Goal: Task Accomplishment & Management: Use online tool/utility

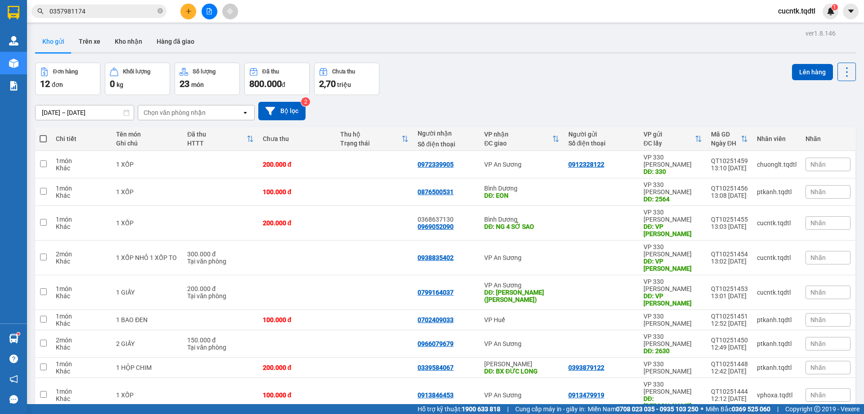
click at [190, 14] on button at bounding box center [189, 12] width 16 height 16
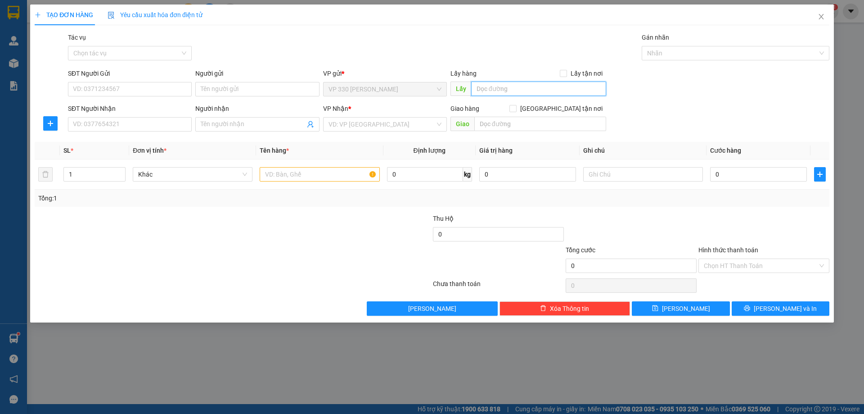
click at [513, 86] on input "text" at bounding box center [538, 88] width 135 height 14
type input "VP [PERSON_NAME]"
click at [129, 122] on input "SĐT Người Nhận" at bounding box center [130, 124] width 124 height 14
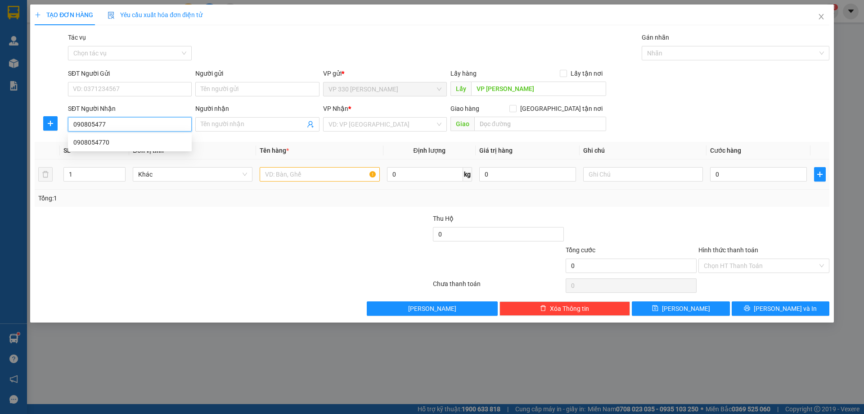
type input "0908054770"
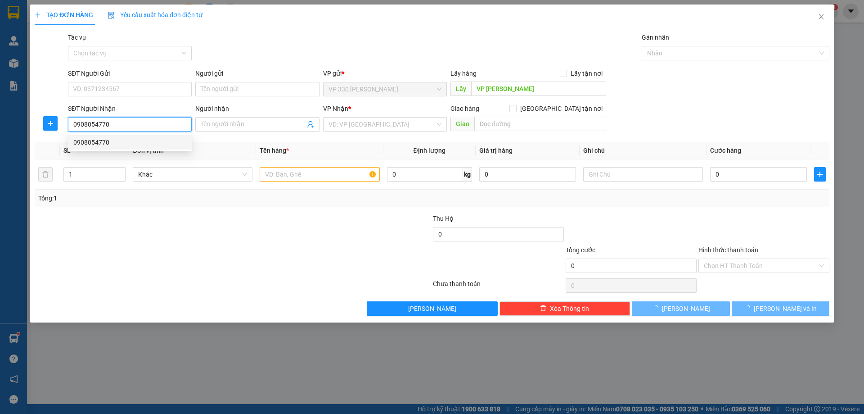
click at [139, 143] on div "0908054770" at bounding box center [129, 142] width 113 height 10
type input "100.000"
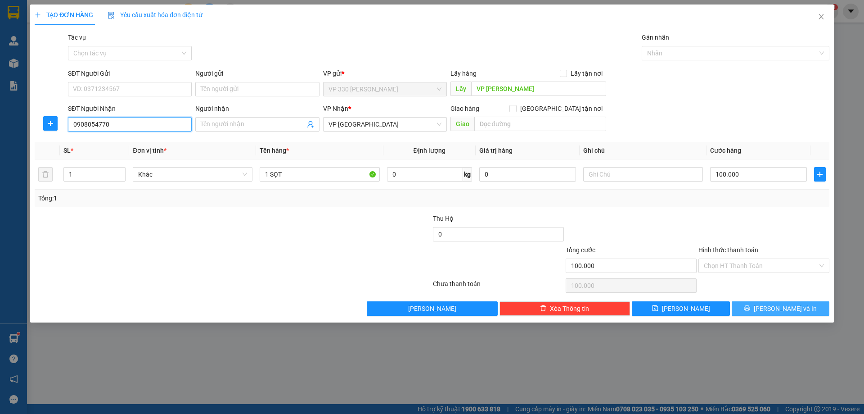
type input "0908054770"
click at [784, 301] on button "[PERSON_NAME] và In" at bounding box center [781, 308] width 98 height 14
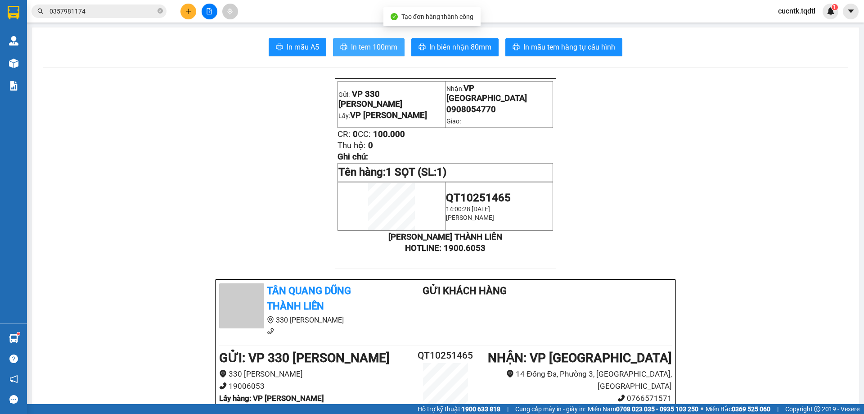
click at [357, 41] on button "In tem 100mm" at bounding box center [369, 47] width 72 height 18
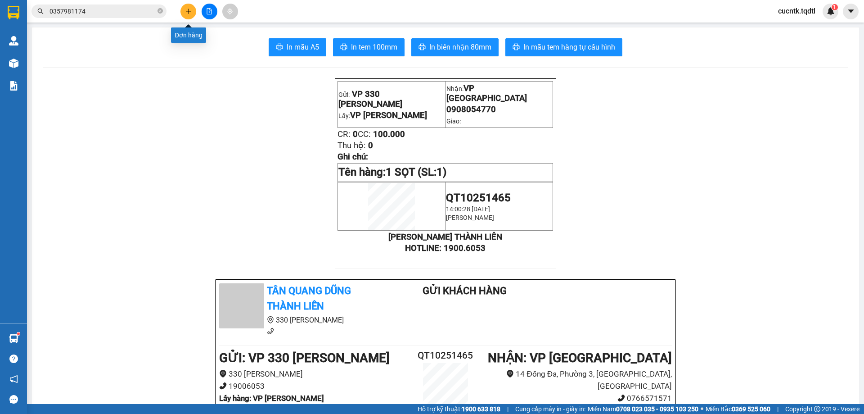
click at [188, 6] on button at bounding box center [189, 12] width 16 height 16
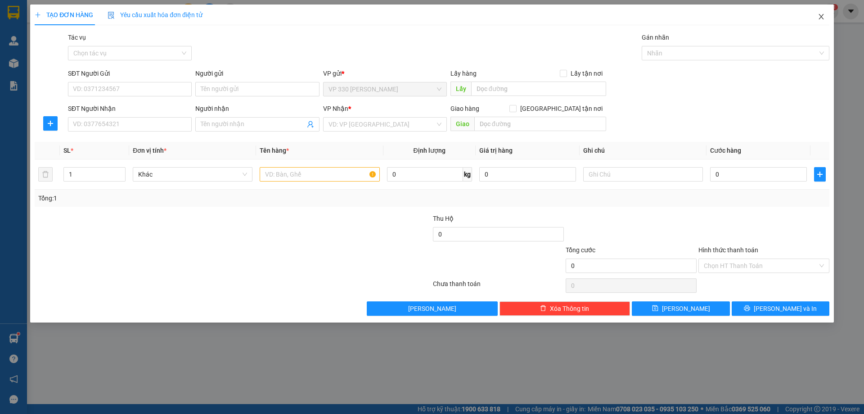
click at [823, 18] on icon "close" at bounding box center [821, 16] width 7 height 7
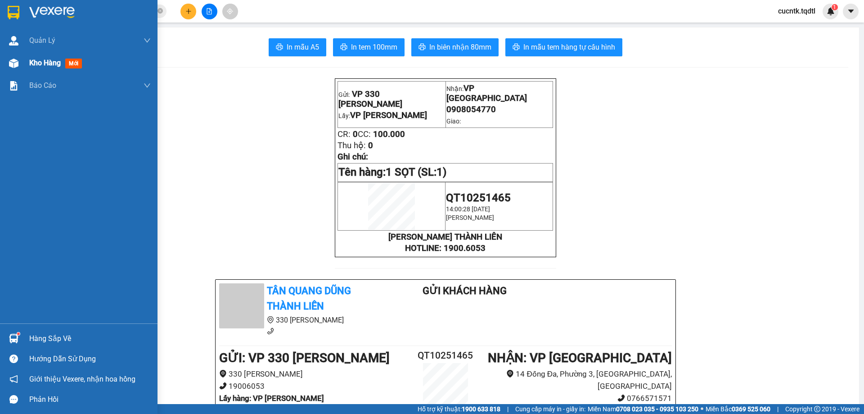
click at [37, 59] on span "Kho hàng" at bounding box center [45, 63] width 32 height 9
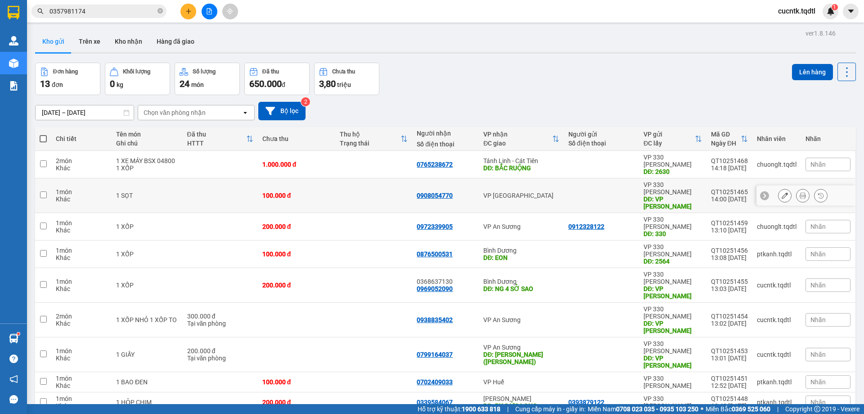
click at [47, 183] on td at bounding box center [43, 195] width 16 height 35
checkbox input "true"
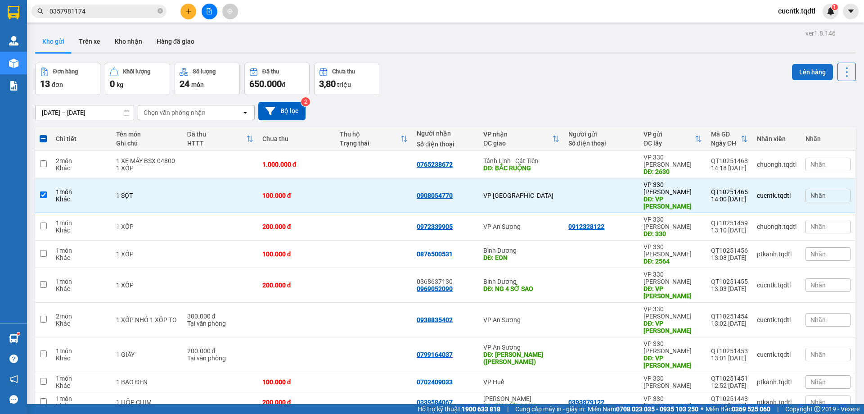
click at [810, 65] on button "Lên hàng" at bounding box center [812, 72] width 41 height 16
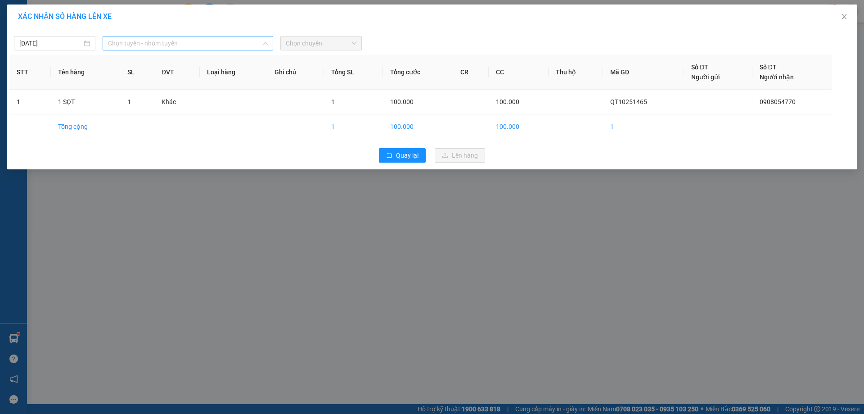
click at [228, 46] on span "Chọn tuyến - nhóm tuyến" at bounding box center [188, 43] width 160 height 14
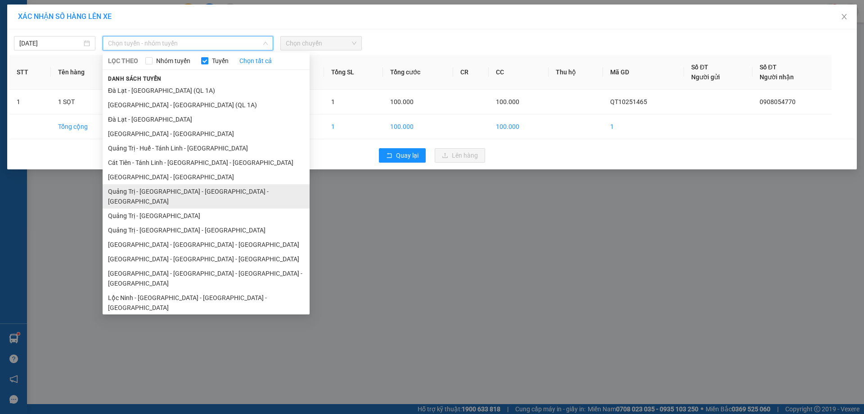
scroll to position [61, 0]
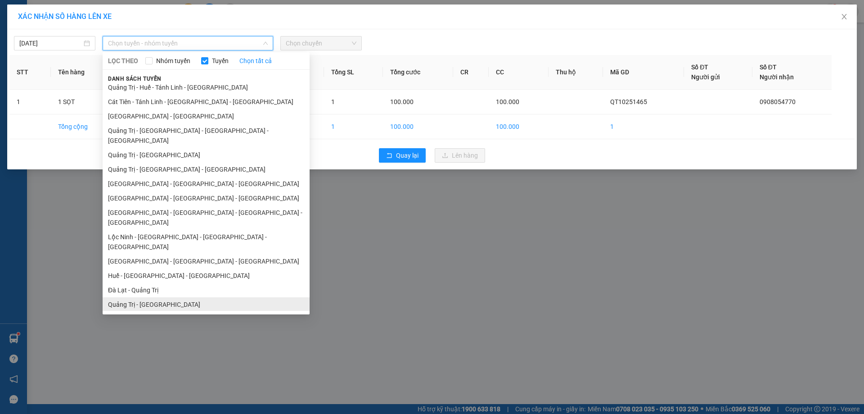
click at [157, 297] on li "Quảng Trị - [GEOGRAPHIC_DATA]" at bounding box center [206, 304] width 207 height 14
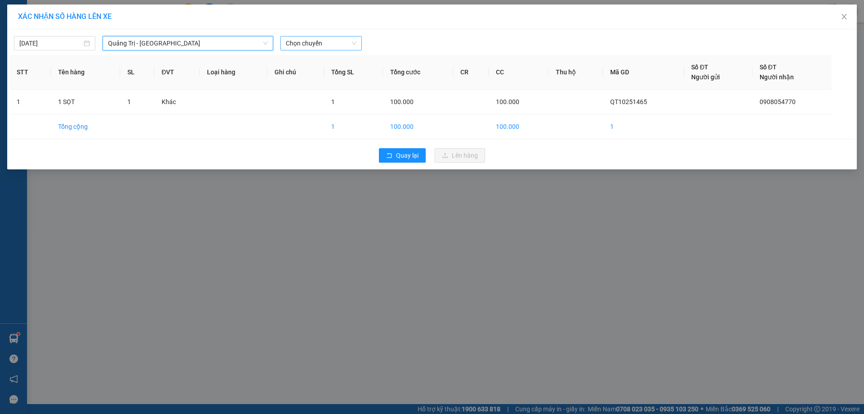
click at [352, 43] on span "Chọn chuyến" at bounding box center [321, 43] width 71 height 14
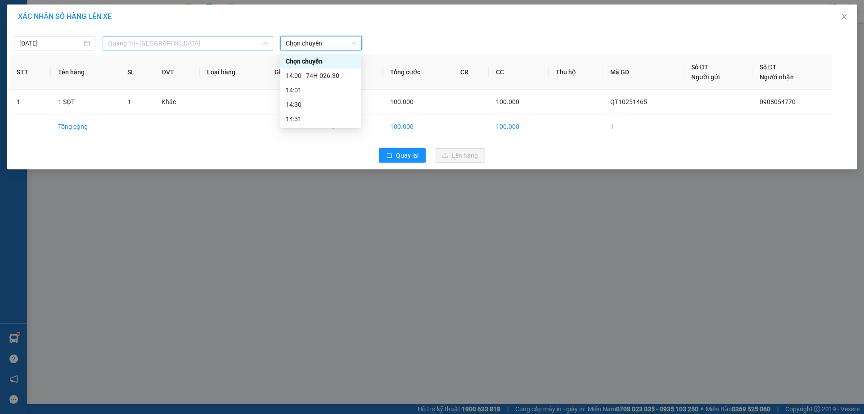
click at [201, 44] on span "Quảng Trị - [GEOGRAPHIC_DATA]" at bounding box center [188, 43] width 160 height 14
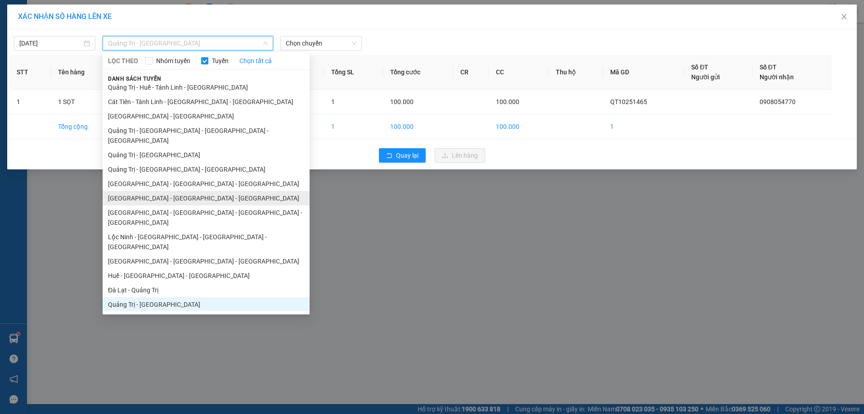
click at [179, 191] on li "[GEOGRAPHIC_DATA] - [GEOGRAPHIC_DATA] - [GEOGRAPHIC_DATA]" at bounding box center [206, 198] width 207 height 14
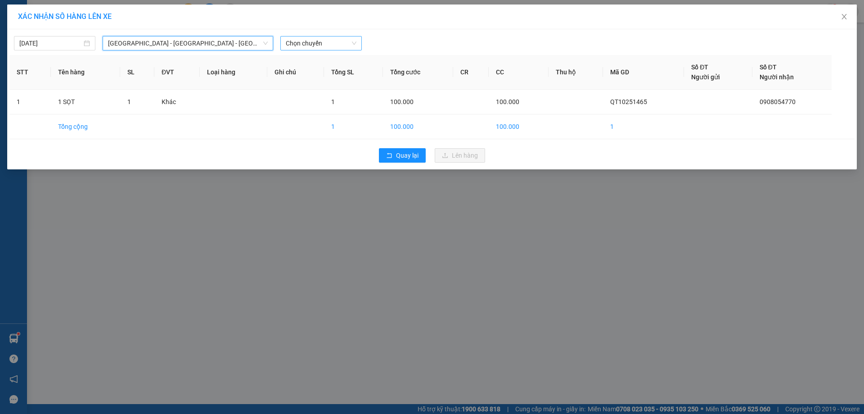
click at [331, 40] on span "Chọn chuyến" at bounding box center [321, 43] width 71 height 14
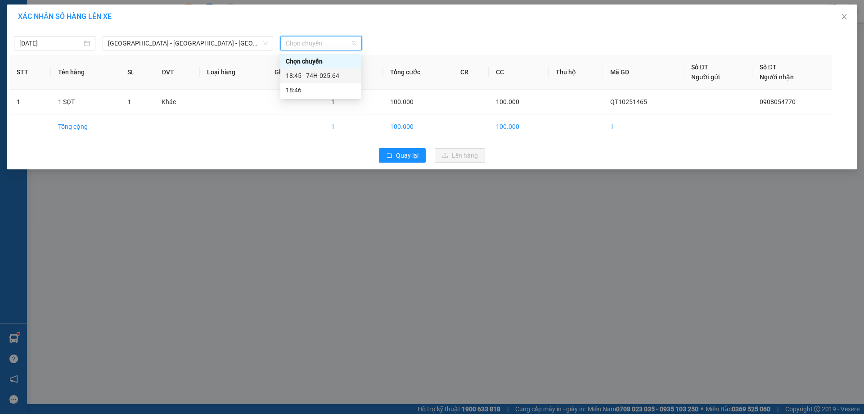
click at [325, 78] on div "18:45 - 74H-025.64" at bounding box center [321, 76] width 70 height 10
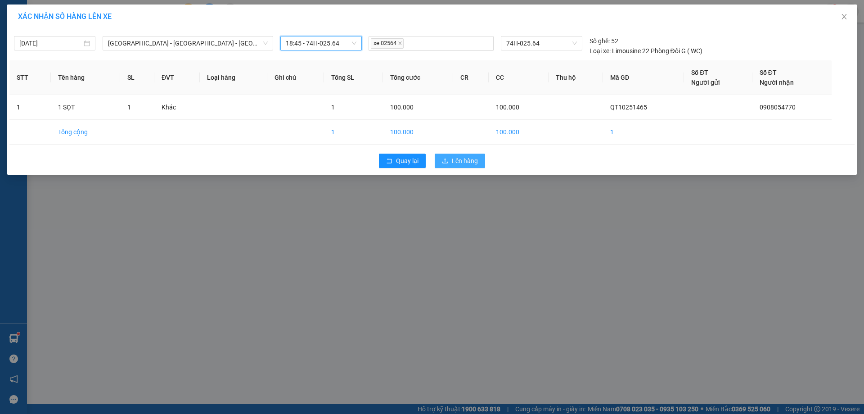
click at [461, 158] on span "Lên hàng" at bounding box center [465, 161] width 26 height 10
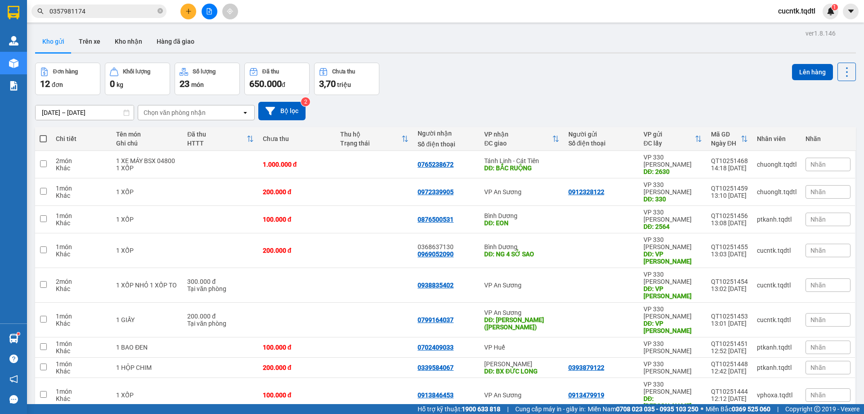
click at [190, 11] on icon "plus" at bounding box center [188, 11] width 6 height 6
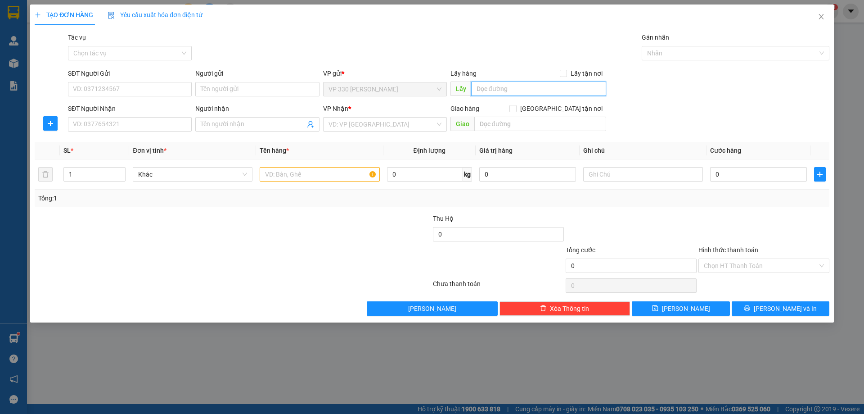
click at [544, 88] on input "text" at bounding box center [538, 88] width 135 height 14
type input "VP [PERSON_NAME]"
click at [186, 121] on input "SĐT Người Nhận" at bounding box center [130, 124] width 124 height 14
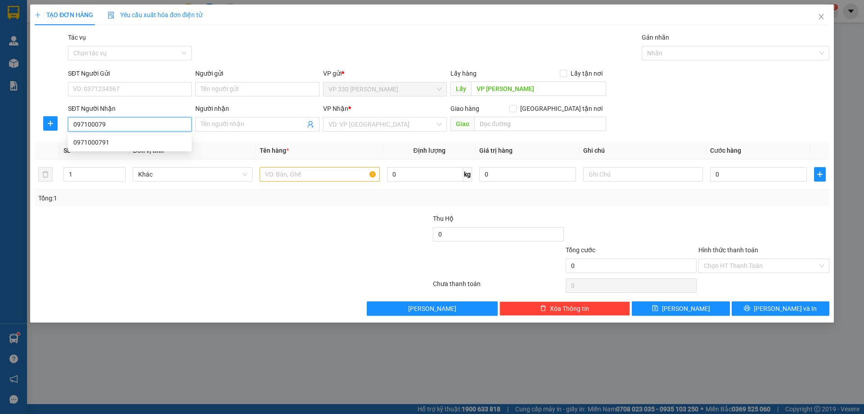
type input "0971000791"
click at [111, 144] on div "0971000791" at bounding box center [129, 142] width 113 height 10
type input "CỔNG XANH"
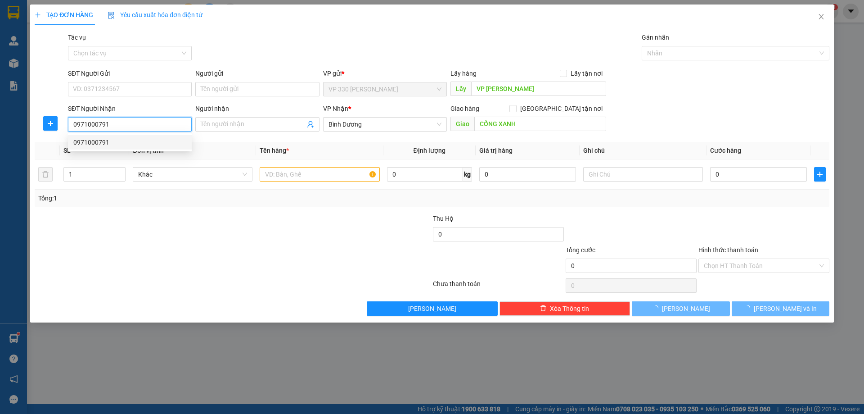
type input "150.000"
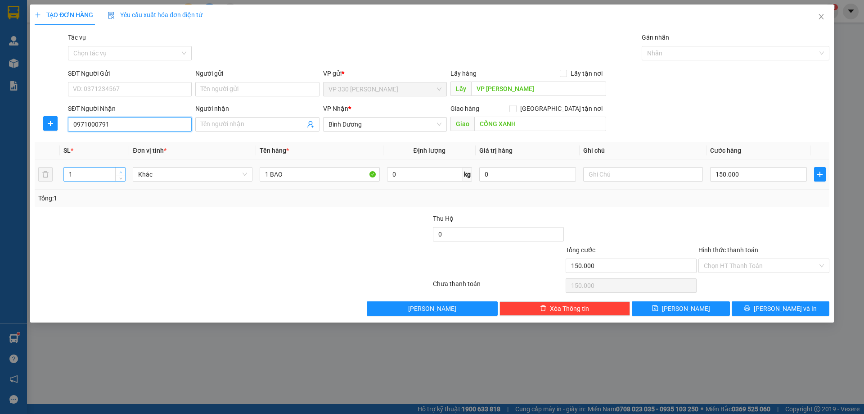
type input "0971000791"
type input "2"
click at [119, 172] on icon "up" at bounding box center [120, 172] width 3 height 3
click at [296, 178] on input "1 BAO" at bounding box center [320, 174] width 120 height 14
type input "1 BAO 1 GIẤY"
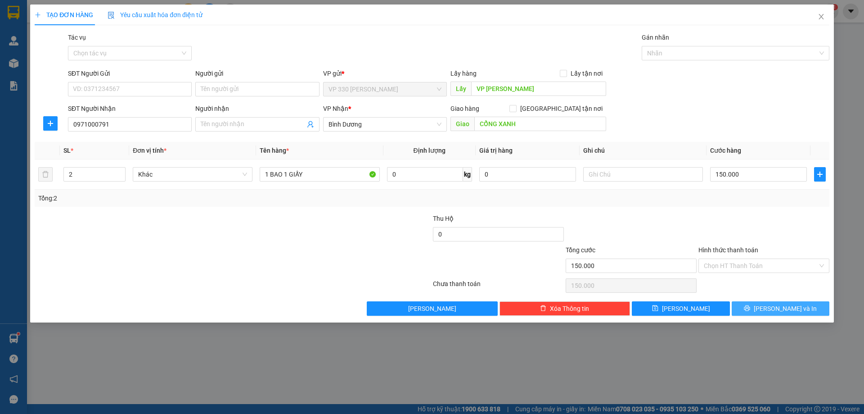
click at [782, 306] on span "[PERSON_NAME] và In" at bounding box center [785, 308] width 63 height 10
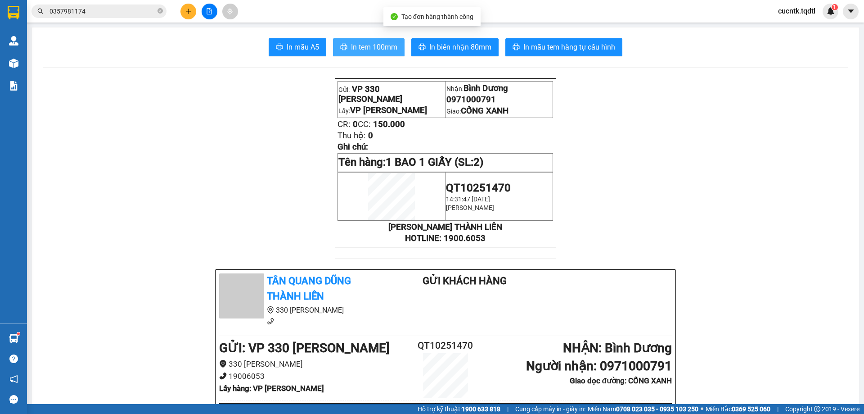
click at [375, 49] on span "In tem 100mm" at bounding box center [374, 46] width 46 height 11
click at [186, 11] on icon "plus" at bounding box center [188, 11] width 5 height 0
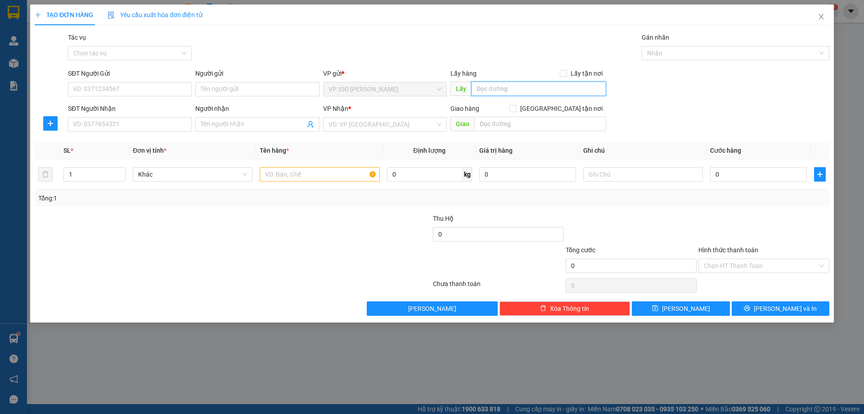
click at [524, 88] on input "text" at bounding box center [538, 88] width 135 height 14
type input "VP LO NG HƯNG"
click at [142, 123] on input "SĐT Người Nhận" at bounding box center [130, 124] width 124 height 14
type input "0901974955"
click at [357, 126] on input "search" at bounding box center [382, 124] width 107 height 14
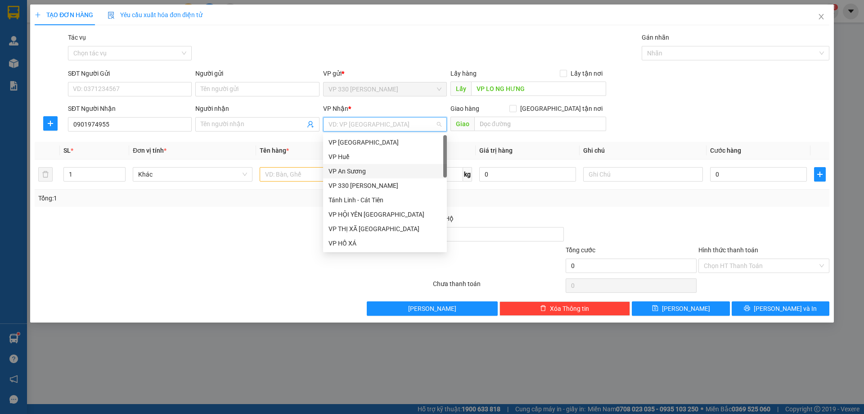
drag, startPoint x: 355, startPoint y: 172, endPoint x: 473, endPoint y: 138, distance: 122.9
click at [356, 172] on div "VP An Sương" at bounding box center [385, 171] width 113 height 10
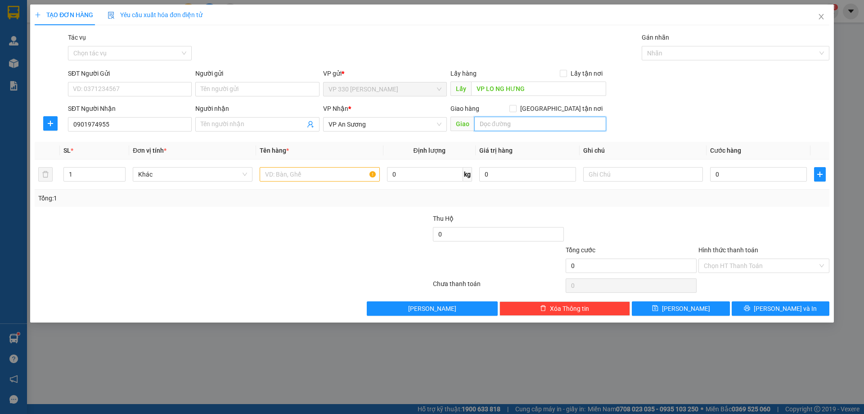
click at [500, 117] on input "text" at bounding box center [540, 124] width 132 height 14
type input "CHỢ ĐẦU MỐI"
click at [296, 174] on input "text" at bounding box center [320, 174] width 120 height 14
type input "B"
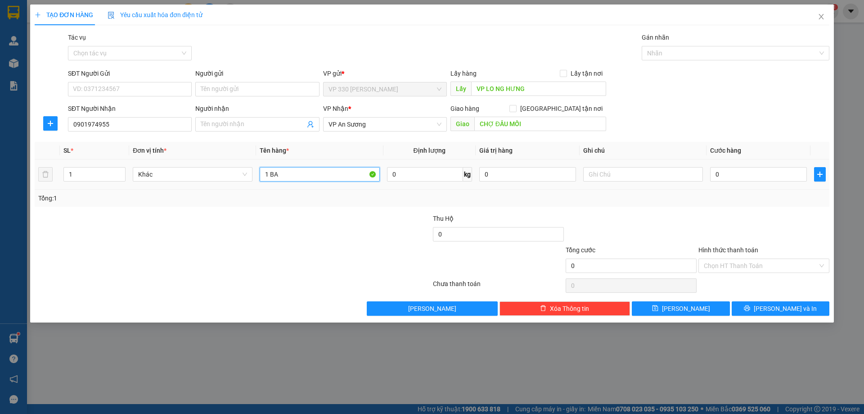
type input "1 BAO"
click at [759, 176] on input "0" at bounding box center [758, 174] width 97 height 14
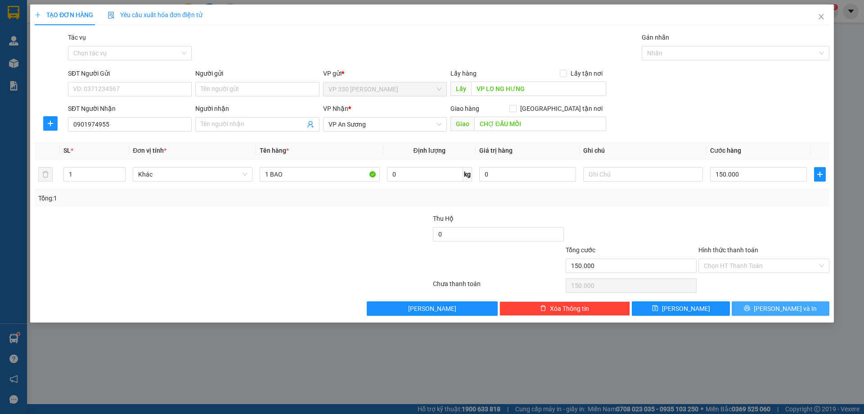
click at [750, 308] on button "[PERSON_NAME] và In" at bounding box center [781, 308] width 98 height 14
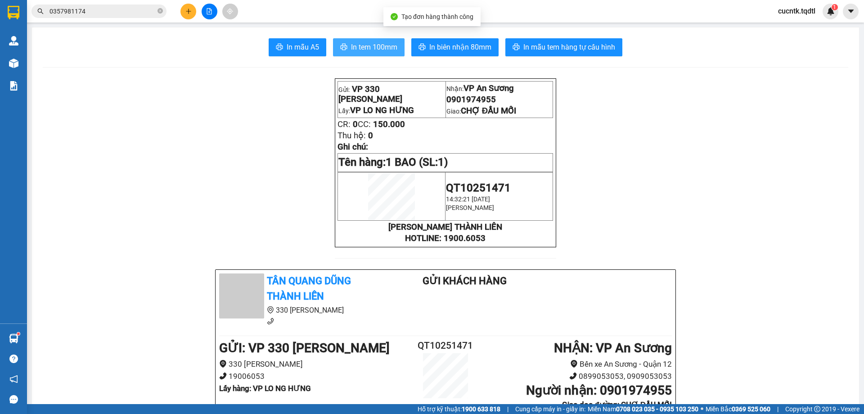
click at [354, 44] on span "In tem 100mm" at bounding box center [374, 46] width 46 height 11
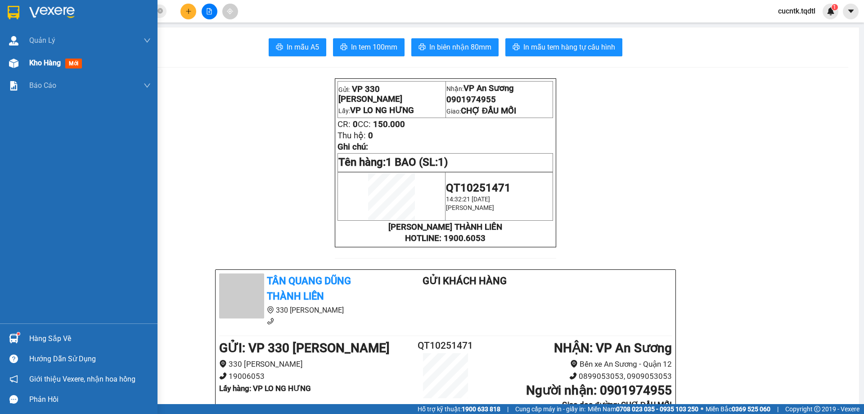
click at [54, 62] on span "Kho hàng" at bounding box center [45, 63] width 32 height 9
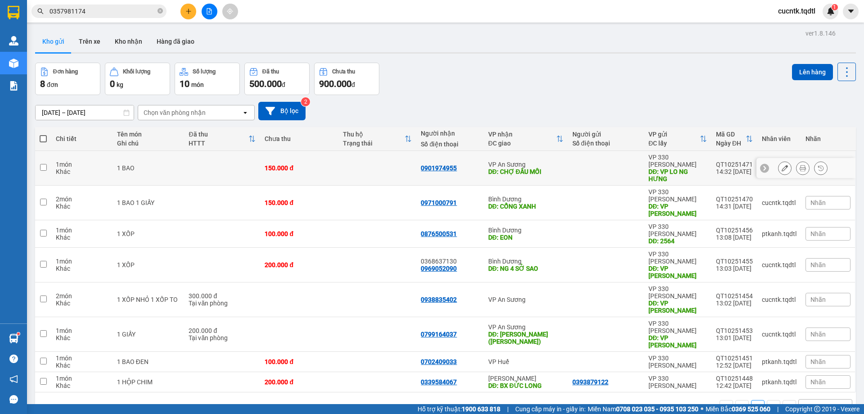
click at [42, 165] on input "checkbox" at bounding box center [43, 167] width 7 height 7
checkbox input "true"
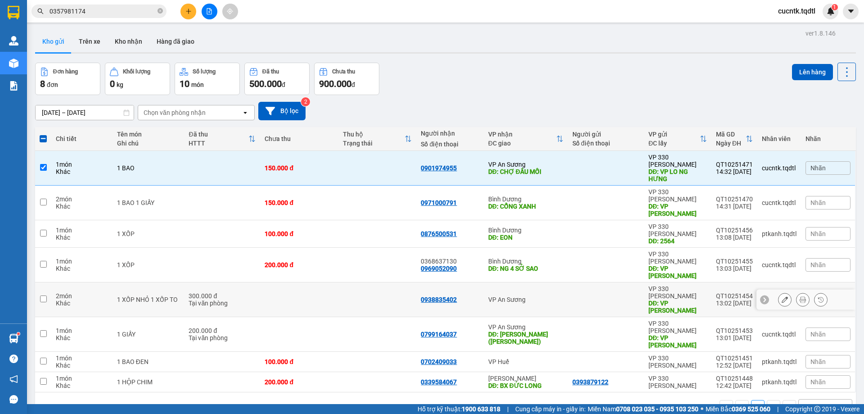
click at [45, 295] on input "checkbox" at bounding box center [43, 298] width 7 height 7
checkbox input "true"
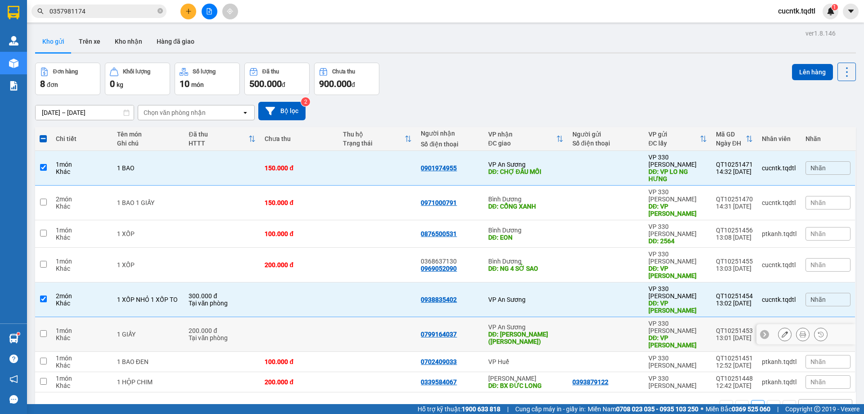
click at [44, 330] on input "checkbox" at bounding box center [43, 333] width 7 height 7
checkbox input "true"
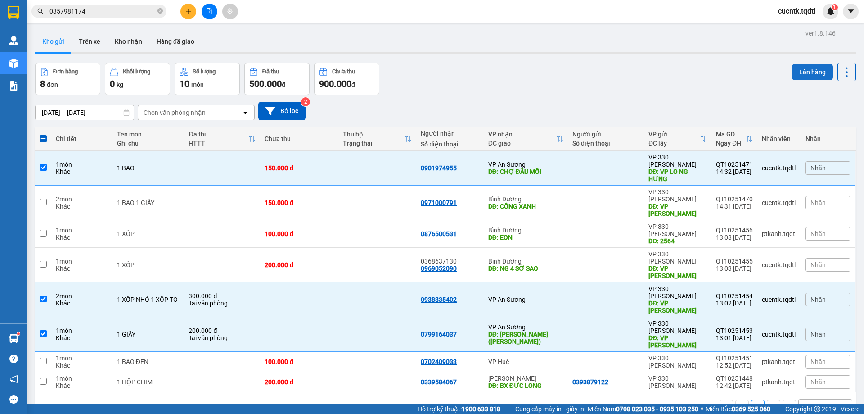
click at [801, 71] on button "Lên hàng" at bounding box center [812, 72] width 41 height 16
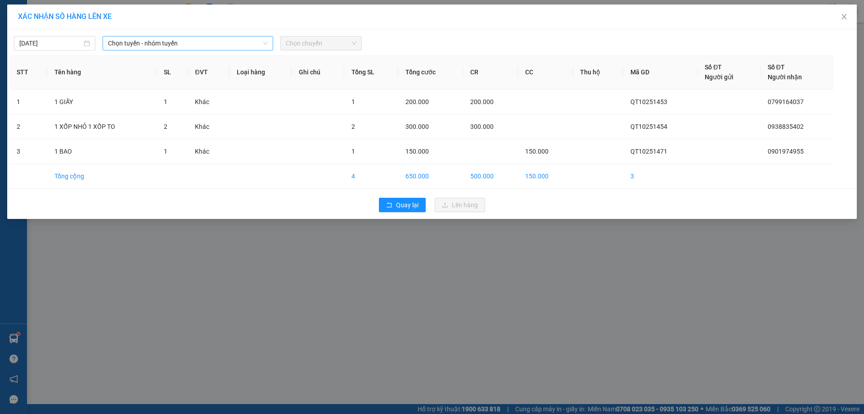
click at [229, 43] on span "Chọn tuyến - nhóm tuyến" at bounding box center [188, 43] width 160 height 14
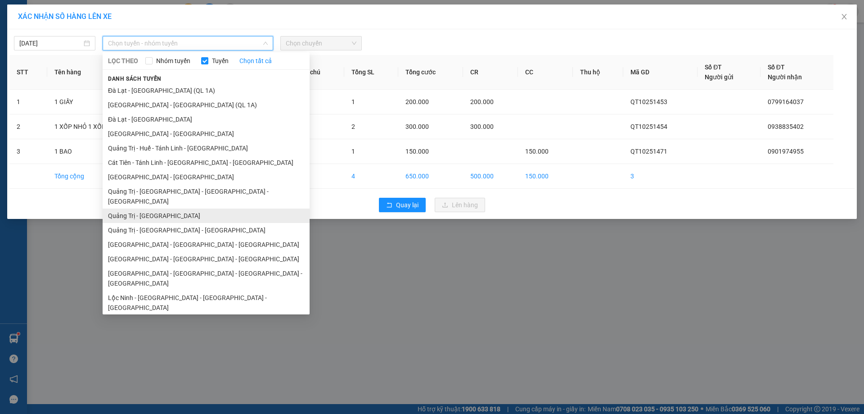
click at [160, 208] on li "Quảng Trị - [GEOGRAPHIC_DATA]" at bounding box center [206, 215] width 207 height 14
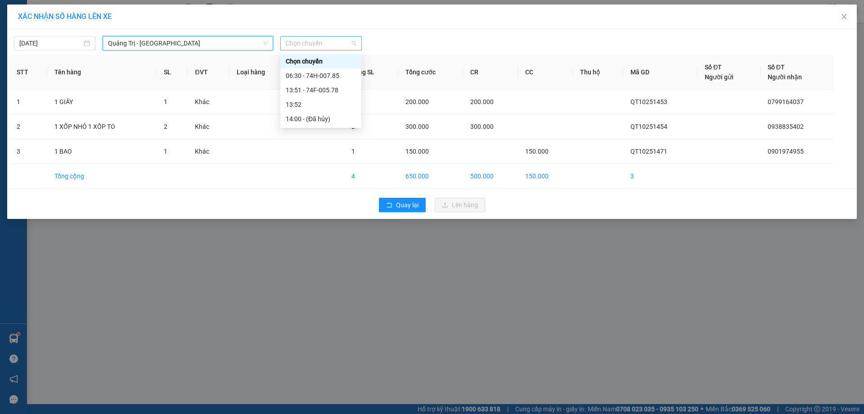
click at [343, 43] on span "Chọn chuyến" at bounding box center [321, 43] width 71 height 14
click at [330, 93] on div "13:51 - 74F-005.78" at bounding box center [321, 90] width 70 height 10
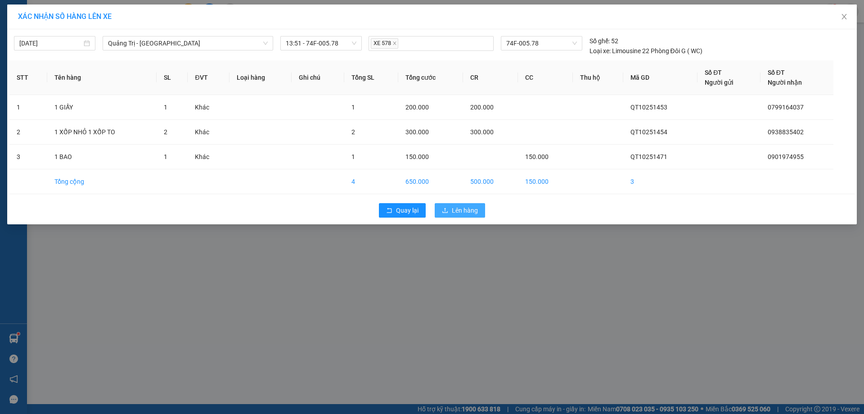
click at [454, 209] on span "Lên hàng" at bounding box center [465, 210] width 26 height 10
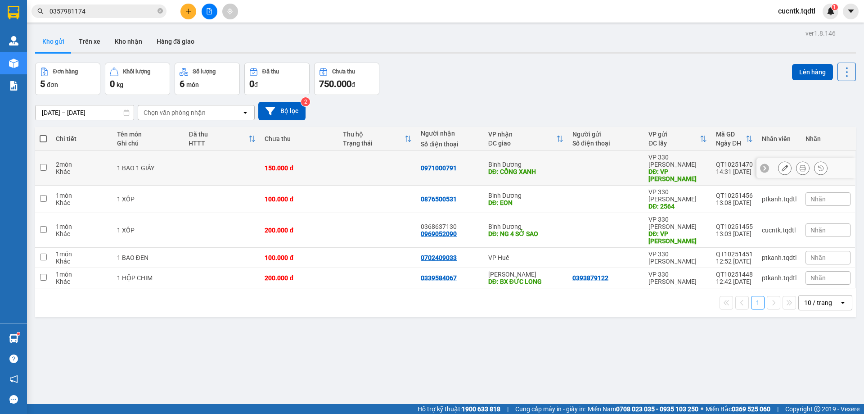
click at [42, 164] on input "checkbox" at bounding box center [43, 167] width 7 height 7
checkbox input "true"
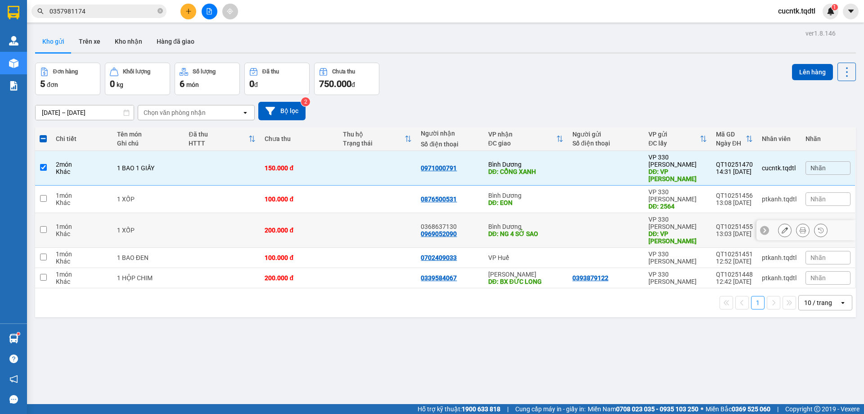
click at [44, 226] on input "checkbox" at bounding box center [43, 229] width 7 height 7
checkbox input "true"
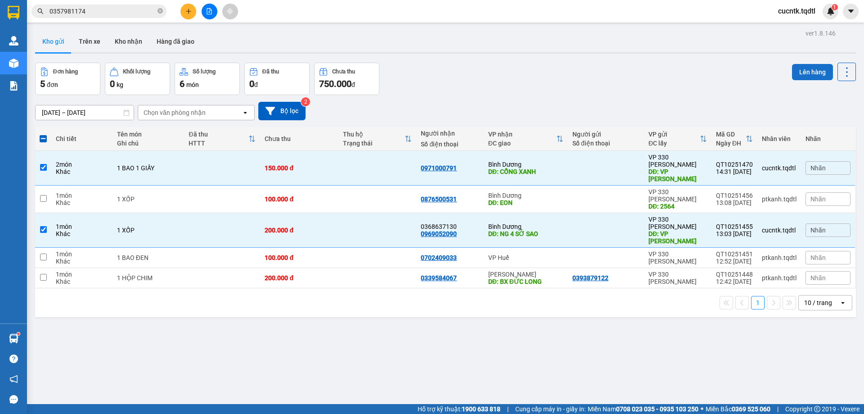
click at [806, 69] on button "Lên hàng" at bounding box center [812, 72] width 41 height 16
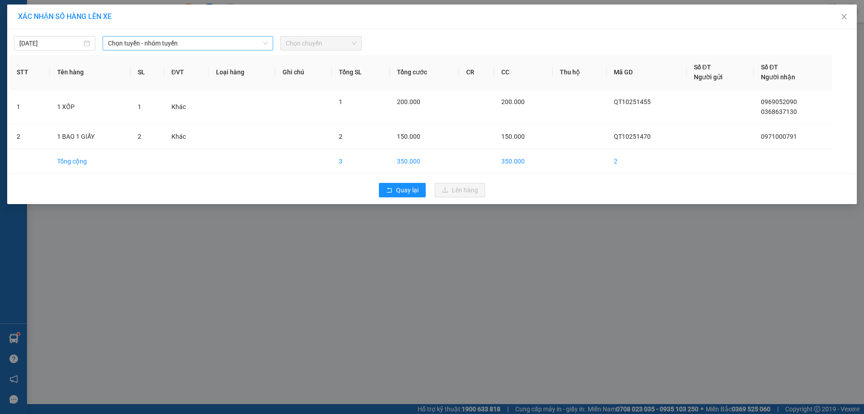
click at [232, 45] on span "Chọn tuyến - nhóm tuyến" at bounding box center [188, 43] width 160 height 14
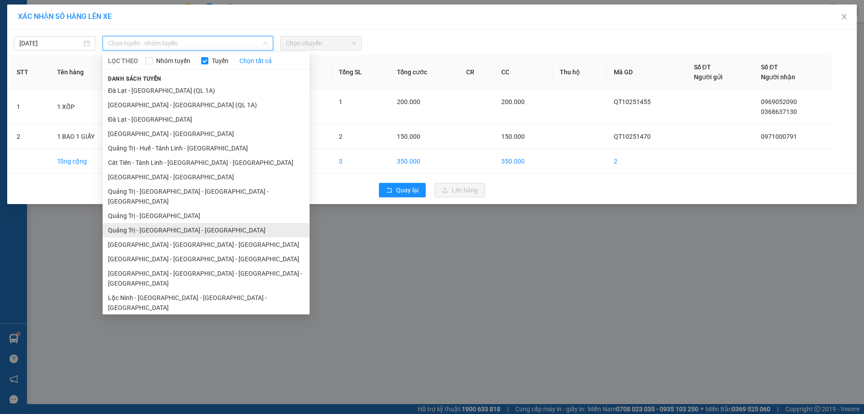
click at [223, 223] on li "Quảng Trị - [GEOGRAPHIC_DATA] - [GEOGRAPHIC_DATA]" at bounding box center [206, 230] width 207 height 14
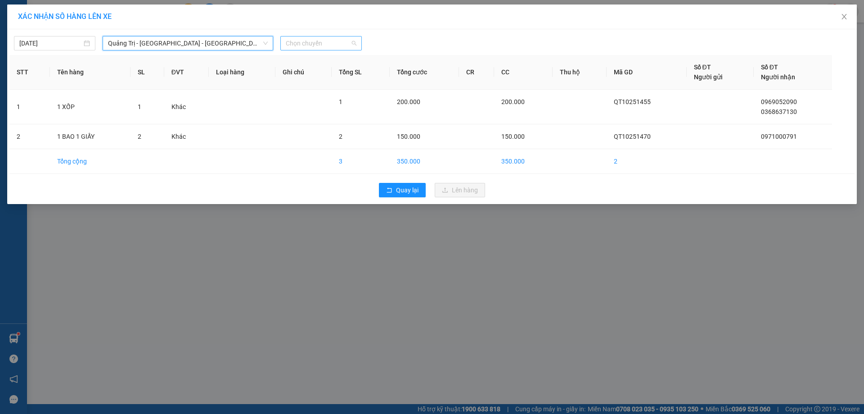
click at [332, 46] on span "Chọn chuyến" at bounding box center [321, 43] width 71 height 14
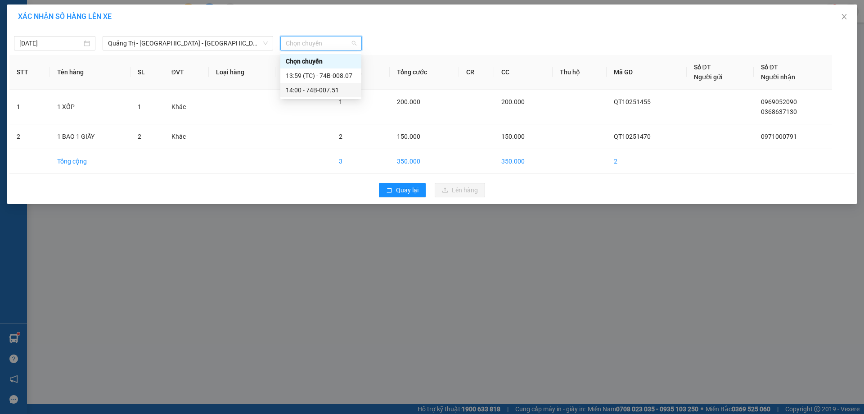
click at [334, 92] on div "14:00 - 74B-007.51" at bounding box center [321, 90] width 70 height 10
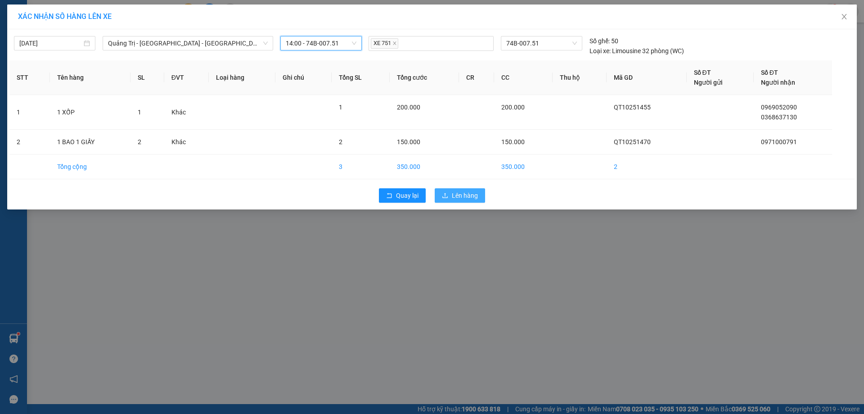
click at [458, 193] on span "Lên hàng" at bounding box center [465, 195] width 26 height 10
